Goal: Transaction & Acquisition: Book appointment/travel/reservation

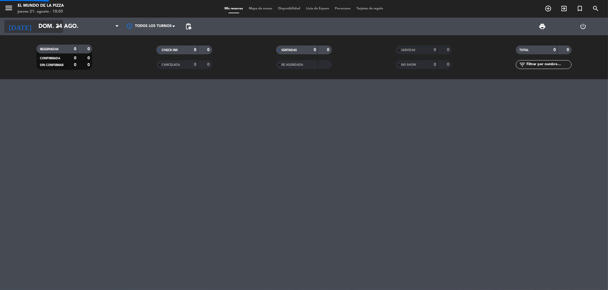
click at [39, 25] on input "dom. 24 ago." at bounding box center [72, 26] width 72 height 13
click at [58, 28] on icon "arrow_drop_down" at bounding box center [58, 26] width 7 height 7
click at [46, 24] on input "dom. 24 ago." at bounding box center [72, 26] width 72 height 13
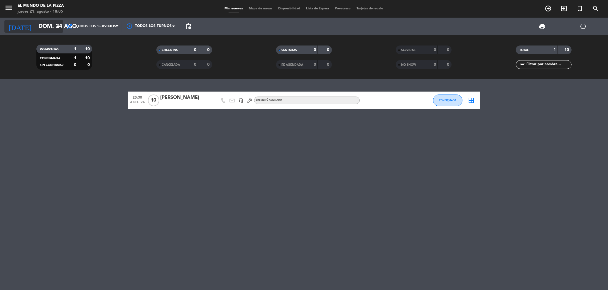
click at [50, 28] on input "dom. 24 ago." at bounding box center [72, 26] width 72 height 13
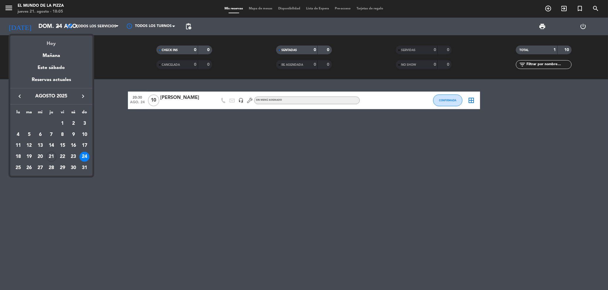
click at [51, 44] on div "Hoy" at bounding box center [51, 42] width 82 height 12
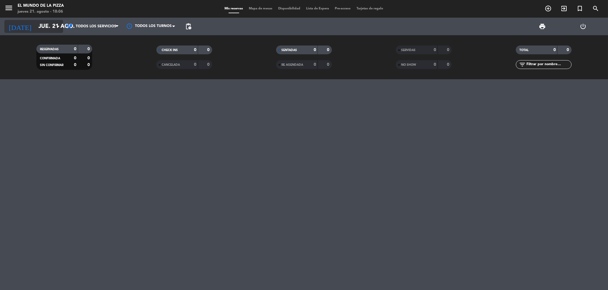
click at [46, 32] on input "jue. 21 ago." at bounding box center [72, 26] width 72 height 13
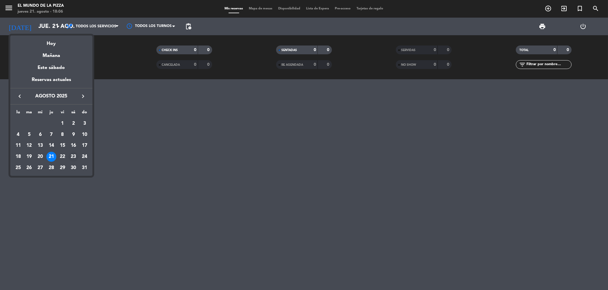
click at [72, 156] on div "23" at bounding box center [73, 157] width 10 height 10
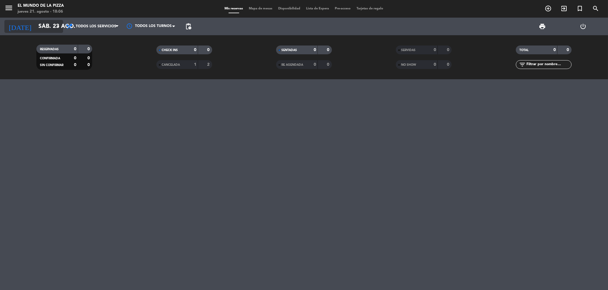
click at [43, 26] on input "sáb. 23 ago." at bounding box center [72, 26] width 72 height 13
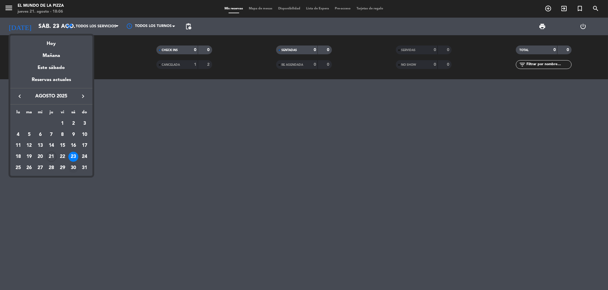
click at [69, 169] on div "30" at bounding box center [73, 168] width 10 height 10
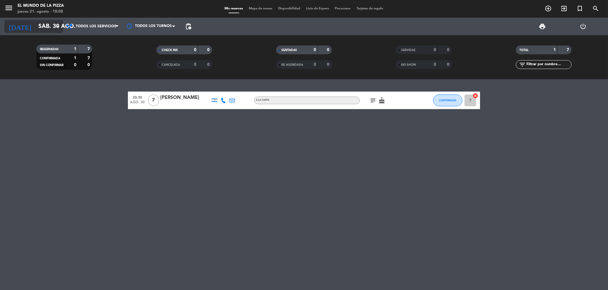
click at [38, 27] on input "sáb. 30 ago." at bounding box center [72, 26] width 72 height 13
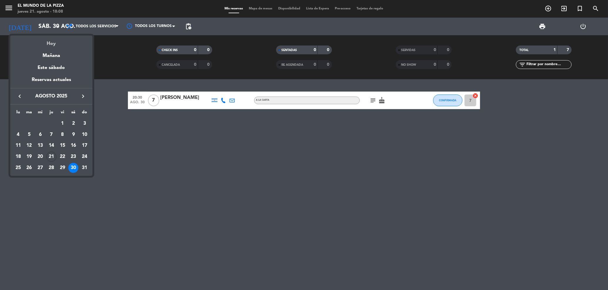
click at [45, 45] on div "Hoy" at bounding box center [51, 42] width 82 height 12
type input "jue. 21 ago."
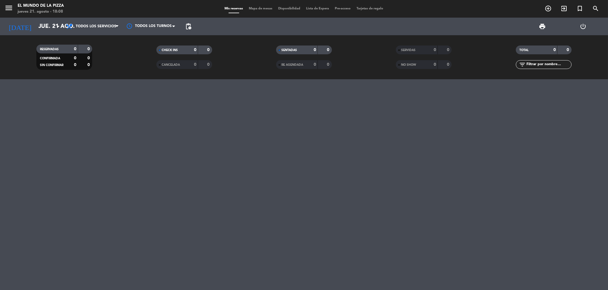
click at [90, 123] on div at bounding box center [304, 184] width 608 height 211
click at [485, 130] on div at bounding box center [304, 184] width 608 height 211
click at [38, 24] on input "jue. 21 ago." at bounding box center [72, 26] width 72 height 13
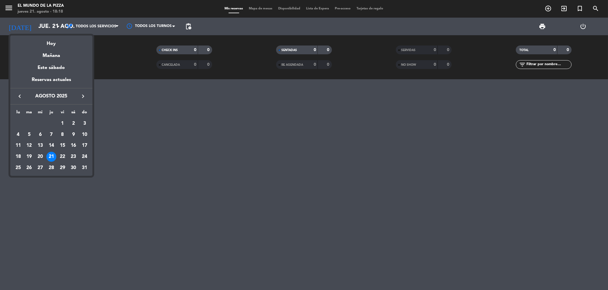
click at [39, 27] on div at bounding box center [304, 145] width 608 height 290
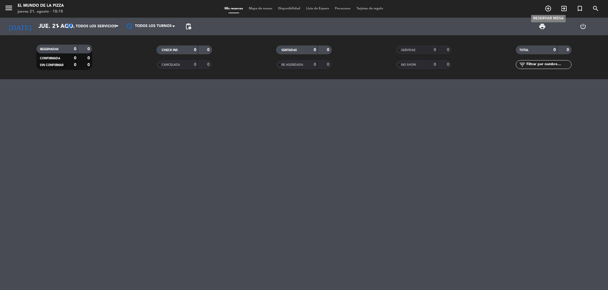
click at [551, 10] on icon "add_circle_outline" at bounding box center [548, 8] width 7 height 7
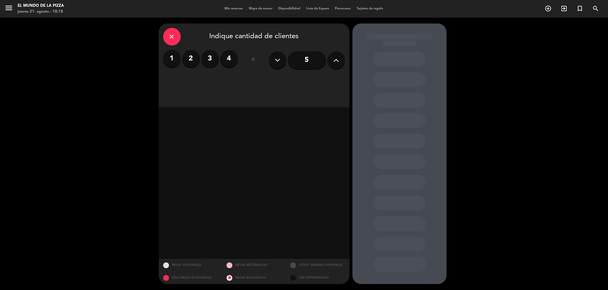
click at [335, 58] on icon at bounding box center [337, 60] width 6 height 9
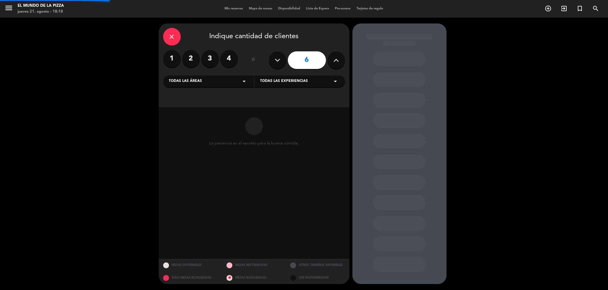
click at [335, 58] on icon at bounding box center [337, 60] width 6 height 9
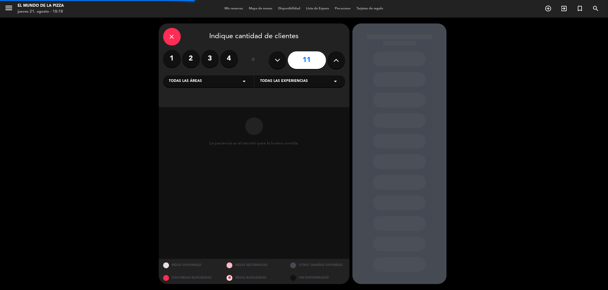
click at [335, 58] on icon at bounding box center [337, 60] width 6 height 9
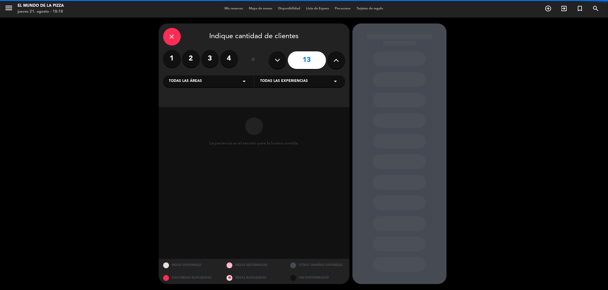
click at [335, 58] on icon at bounding box center [337, 60] width 6 height 9
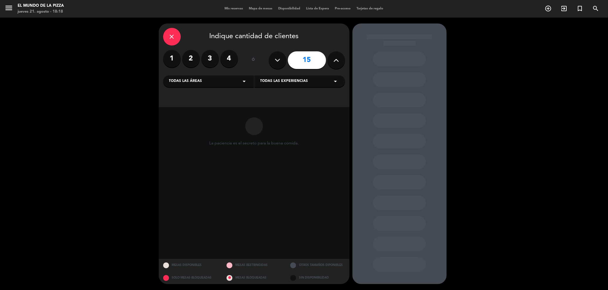
click at [335, 58] on icon at bounding box center [337, 60] width 6 height 9
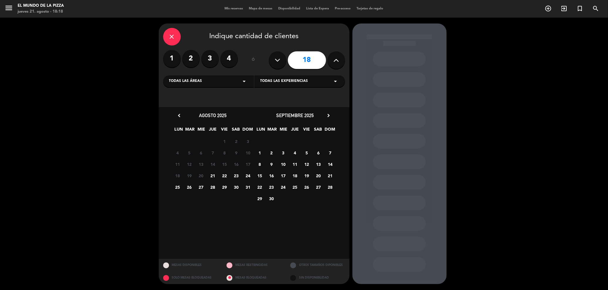
click at [335, 58] on icon at bounding box center [337, 60] width 6 height 9
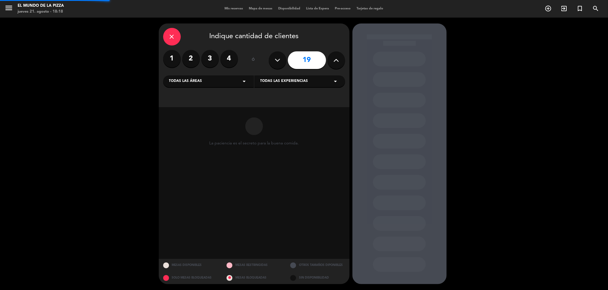
click at [335, 58] on icon at bounding box center [337, 60] width 6 height 9
type input "22"
click at [335, 58] on icon at bounding box center [337, 60] width 6 height 9
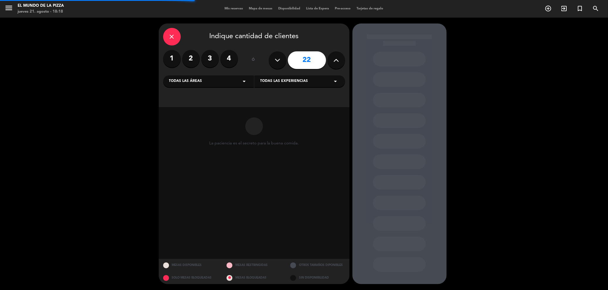
click at [335, 58] on icon at bounding box center [337, 60] width 6 height 9
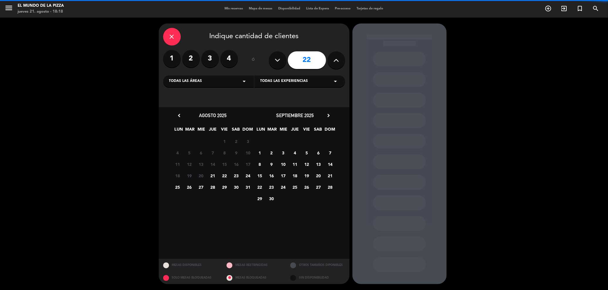
click at [335, 58] on icon at bounding box center [337, 60] width 6 height 9
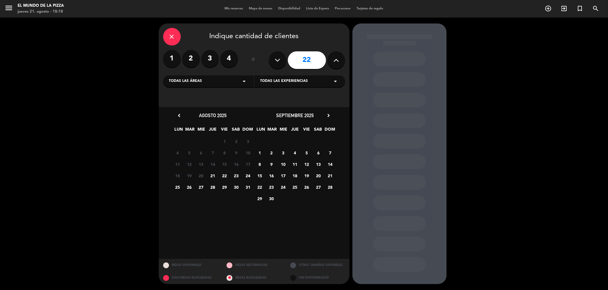
click at [335, 58] on icon at bounding box center [337, 60] width 6 height 9
click at [176, 186] on span "25" at bounding box center [178, 187] width 10 height 10
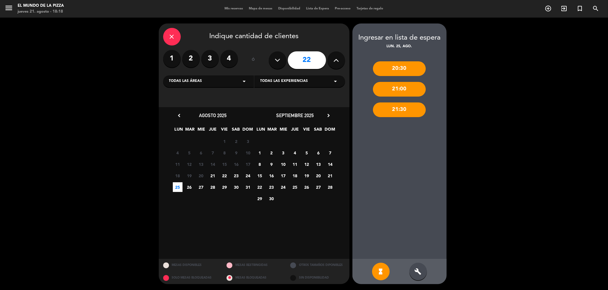
click at [412, 105] on div "21:30" at bounding box center [399, 109] width 53 height 15
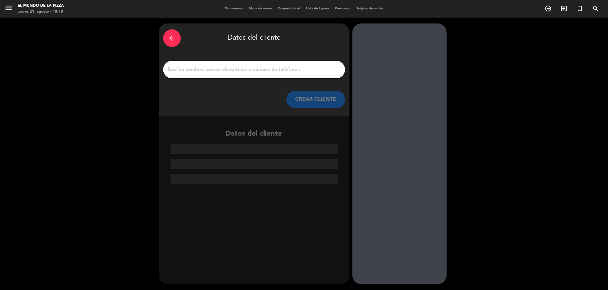
click at [163, 41] on div "arrow_back Datos del cliente CREAR CLIENTE" at bounding box center [254, 69] width 191 height 92
click at [168, 37] on div "arrow_back" at bounding box center [172, 38] width 18 height 18
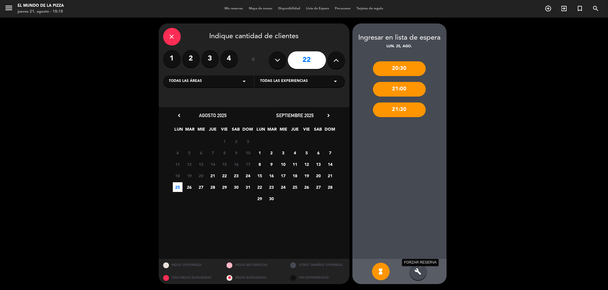
click at [419, 272] on icon "build" at bounding box center [418, 271] width 7 height 7
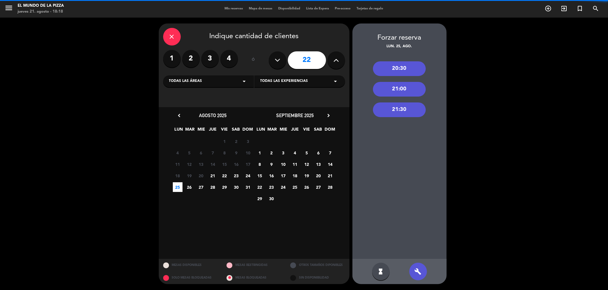
click at [401, 108] on div "21:30" at bounding box center [399, 109] width 53 height 15
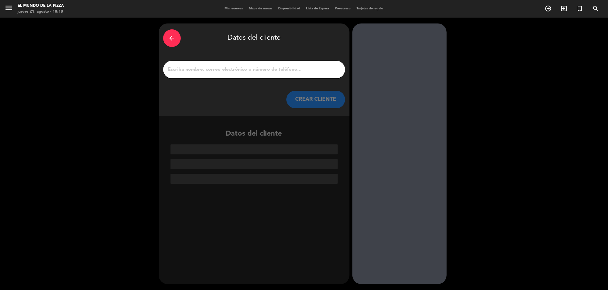
drag, startPoint x: 178, startPoint y: 68, endPoint x: 174, endPoint y: 66, distance: 3.7
click at [178, 68] on input "1" at bounding box center [254, 69] width 173 height 8
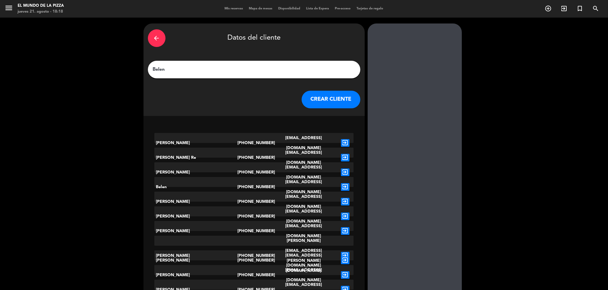
type input "Belen"
click at [318, 100] on button "CREAR CLIENTE" at bounding box center [331, 100] width 59 height 18
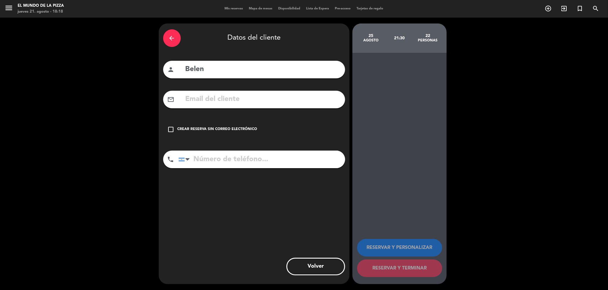
click at [170, 129] on icon "check_box_outline_blank" at bounding box center [171, 129] width 7 height 7
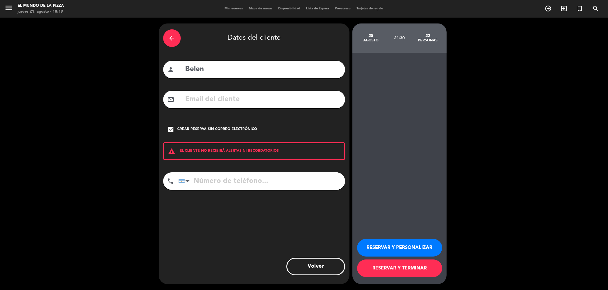
click at [410, 250] on button "RESERVAR Y PERSONALIZAR" at bounding box center [399, 248] width 85 height 18
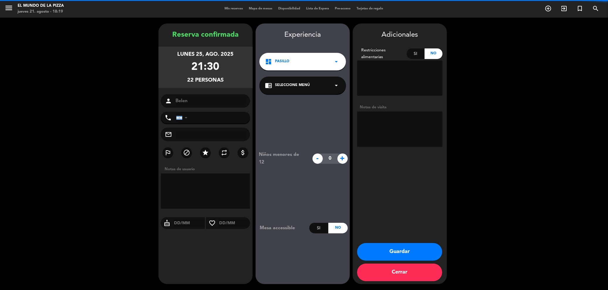
click at [381, 70] on textarea at bounding box center [399, 77] width 85 height 35
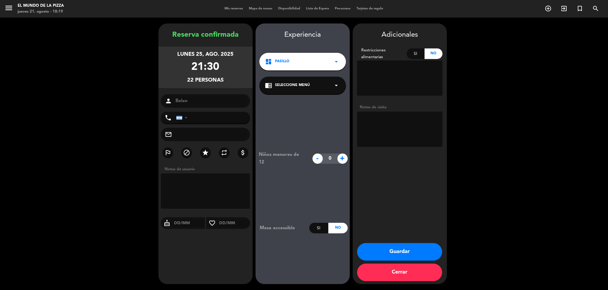
click at [395, 122] on textarea at bounding box center [399, 129] width 85 height 35
type textarea "P"
type textarea "1 romana cada 2 personas + una bebida individual $16000 (No incluye postre) Tie…"
click at [396, 253] on button "Guardar" at bounding box center [399, 252] width 85 height 18
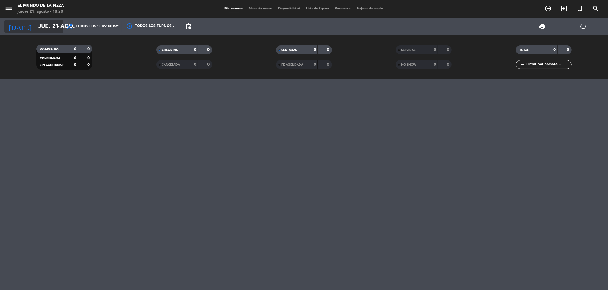
click at [12, 29] on icon "[DATE]" at bounding box center [19, 26] width 31 height 13
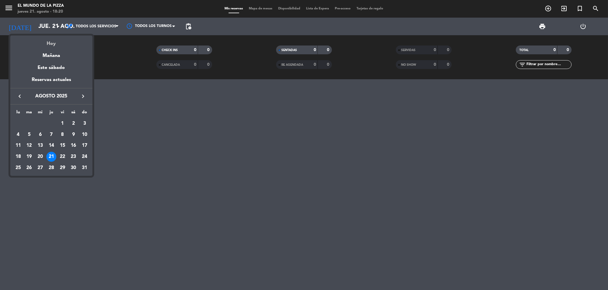
click at [45, 44] on div "Hoy" at bounding box center [51, 42] width 82 height 12
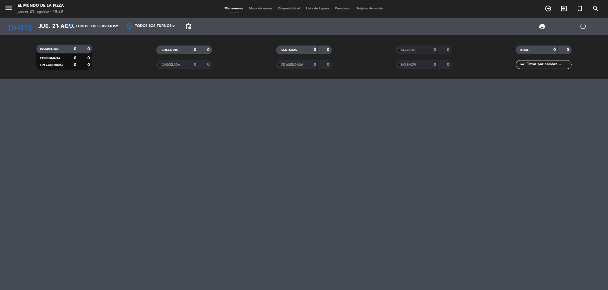
click at [333, 119] on div at bounding box center [304, 184] width 608 height 211
